Goal: Obtain resource: Download file/media

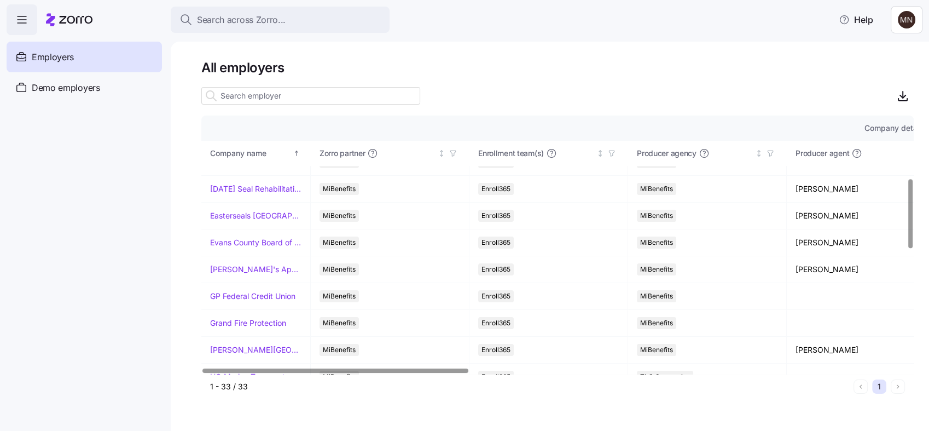
scroll to position [235, 0]
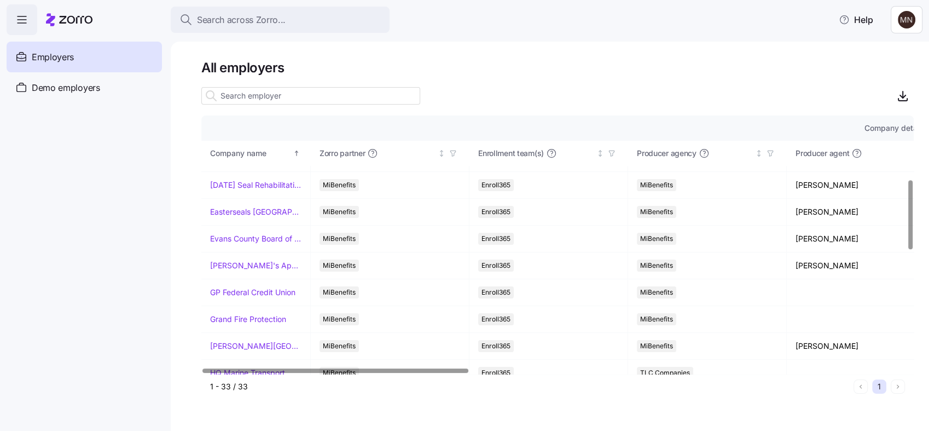
click at [912, 241] on div at bounding box center [910, 214] width 4 height 69
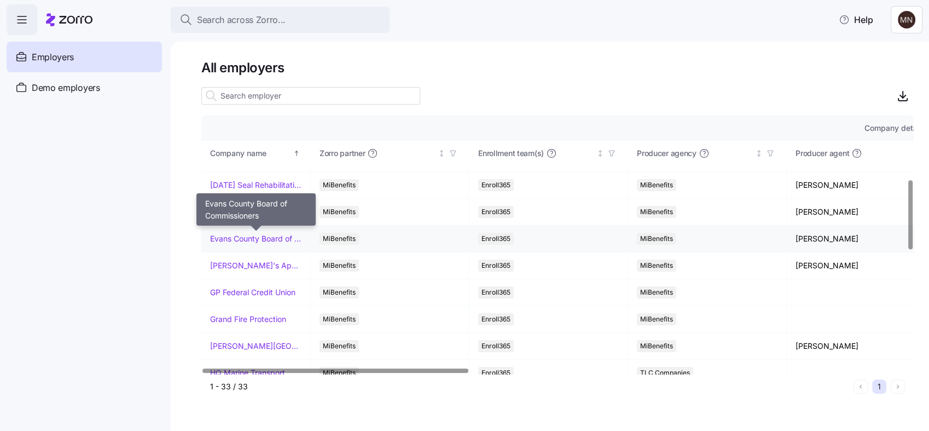
click at [267, 239] on link "Evans County Board of Commissioners" at bounding box center [255, 238] width 91 height 11
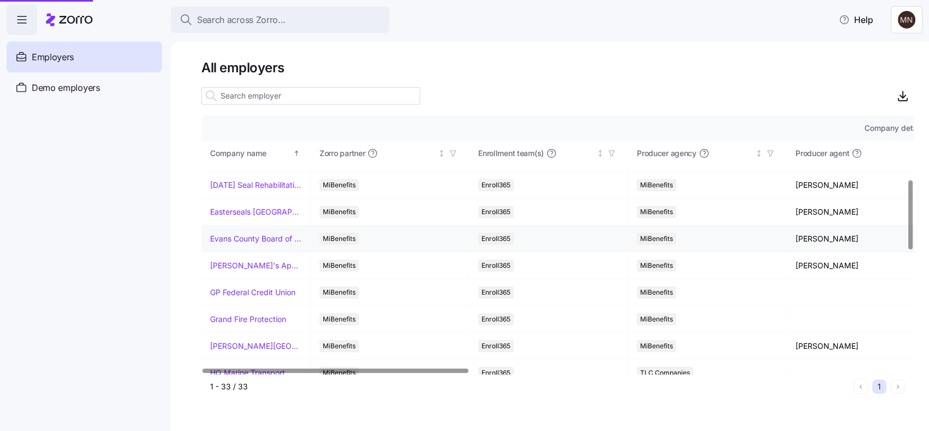
click at [267, 239] on link "Evans County Board of Commissioners" at bounding box center [255, 238] width 91 height 11
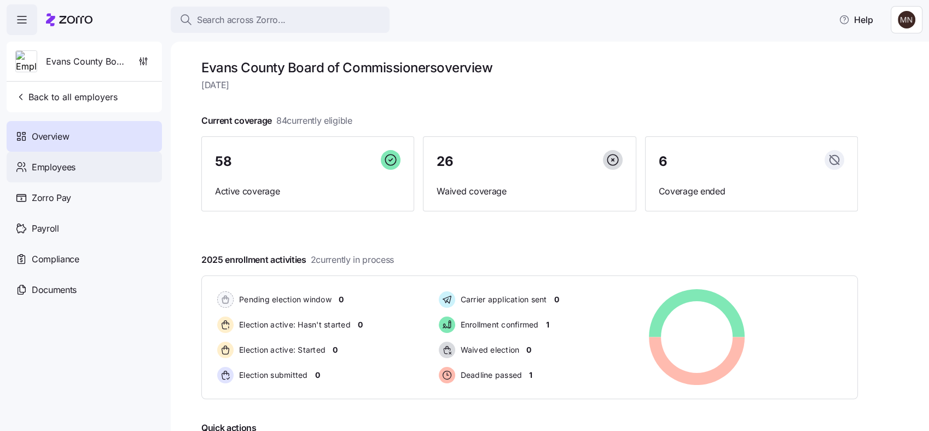
click at [51, 165] on span "Employees" at bounding box center [54, 167] width 44 height 14
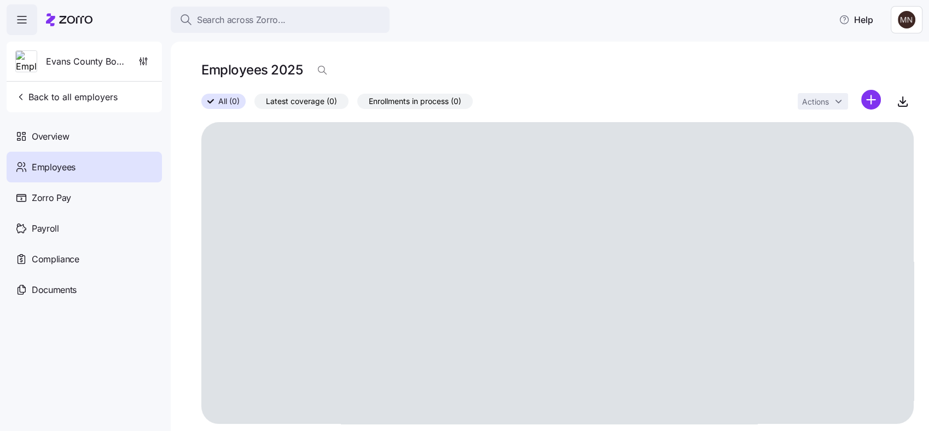
click at [225, 104] on span "All (0)" at bounding box center [228, 101] width 21 height 14
click at [201, 104] on input "All (0)" at bounding box center [201, 104] width 0 height 0
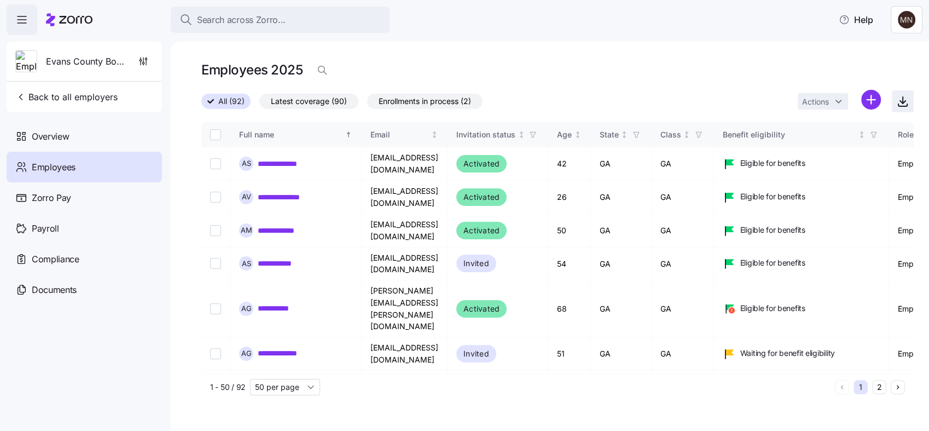
click at [907, 104] on icon "button" at bounding box center [902, 101] width 13 height 13
click at [567, 22] on div "Search across Zorro... Help" at bounding box center [465, 19] width 916 height 31
